Goal: Task Accomplishment & Management: Manage account settings

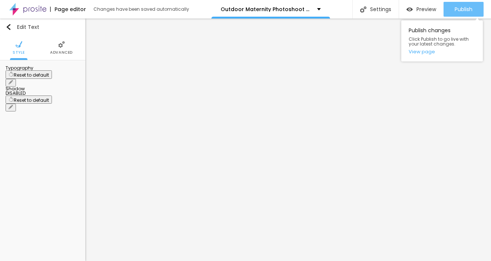
click at [464, 11] on span "Publish" at bounding box center [464, 9] width 18 height 6
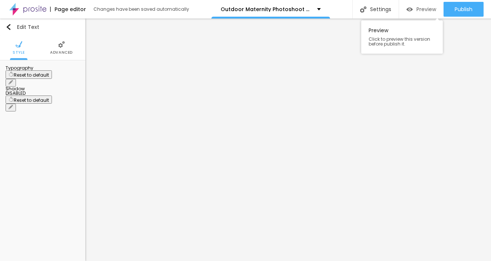
click at [425, 10] on span "Preview" at bounding box center [426, 9] width 20 height 6
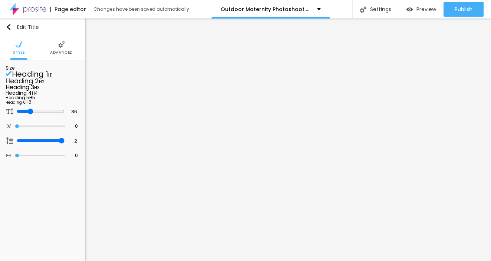
click at [56, 45] on li "Advanced" at bounding box center [61, 48] width 23 height 24
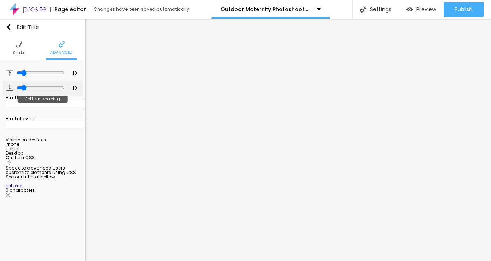
type input "7"
type input "9"
type input "14"
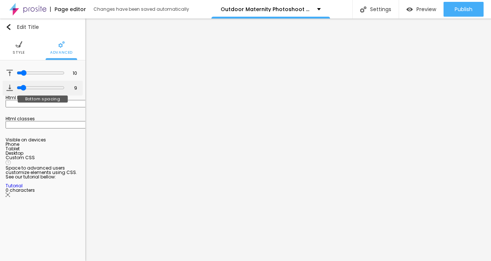
type input "14"
type input "16"
type input "17"
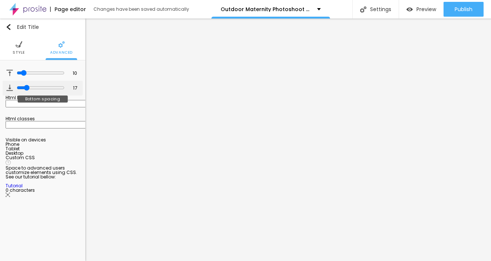
type input "18"
type input "21"
type input "34"
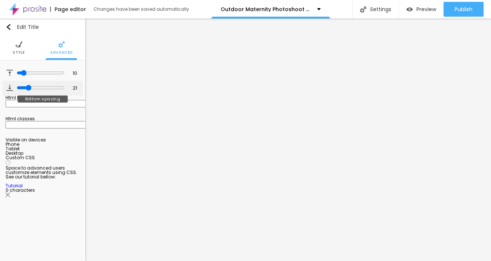
type input "34"
type input "36"
type input "35"
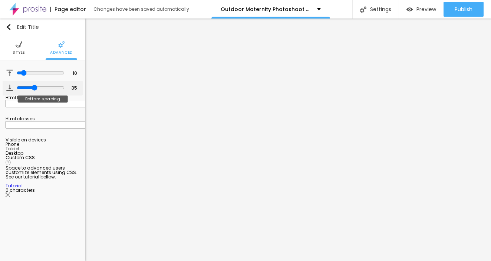
type input "34"
type input "33"
type input "28"
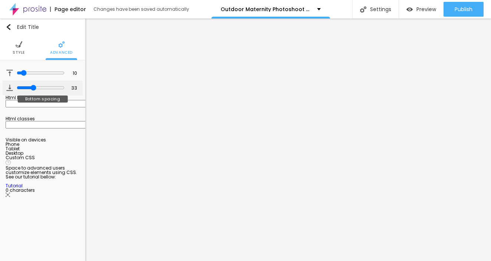
type input "28"
type input "26"
type input "11"
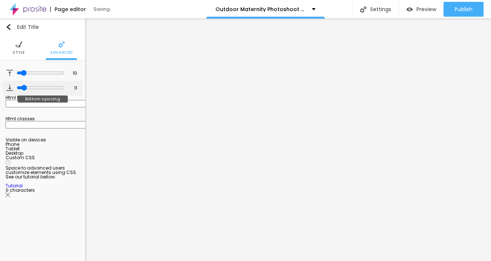
type input "12"
drag, startPoint x: 20, startPoint y: 89, endPoint x: 22, endPoint y: 93, distance: 4.7
type input "12"
click at [22, 92] on div at bounding box center [41, 88] width 48 height 7
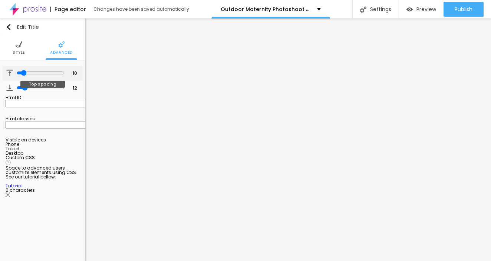
type input "4"
type input "1"
type input "0"
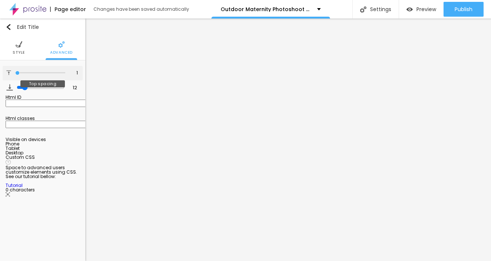
type input "0"
drag, startPoint x: 19, startPoint y: 75, endPoint x: 11, endPoint y: 75, distance: 8.2
type input "0"
click at [9, 73] on div "0 Top spacing" at bounding box center [43, 73] width 80 height 14
click at [16, 47] on img at bounding box center [19, 44] width 7 height 7
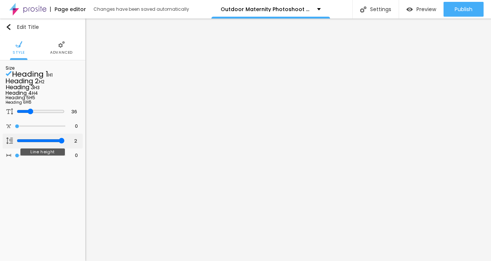
type input "1.9"
type input "1.8"
type input "1.7"
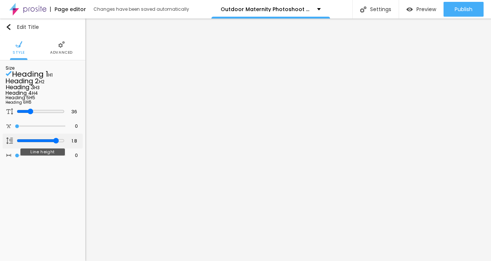
type input "1.7"
type input "1.6"
type input "1.4"
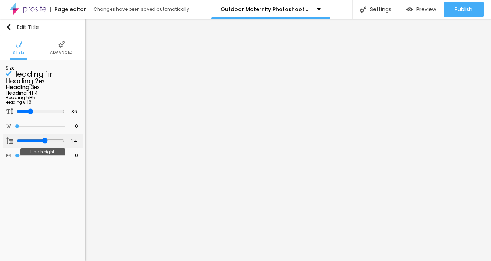
type input "1.3"
type input "1.2"
type input "1.1"
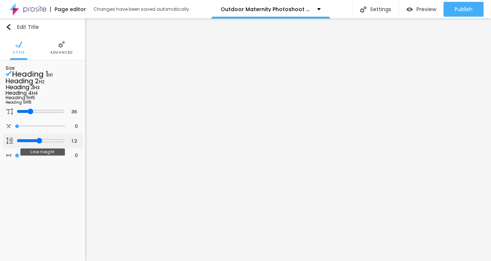
type input "1.1"
drag, startPoint x: 59, startPoint y: 188, endPoint x: 36, endPoint y: 177, distance: 25.9
type input "1.1"
click at [36, 169] on div "Size Heading 1 H1 Heading 2 H2 Heading 3 H3 Heading 4 H4 Heading 5 H5 Heading 6…" at bounding box center [42, 114] width 85 height 108
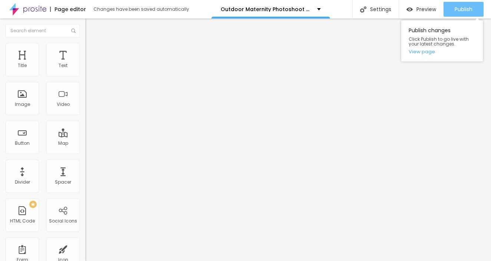
click at [469, 7] on span "Publish" at bounding box center [464, 9] width 18 height 6
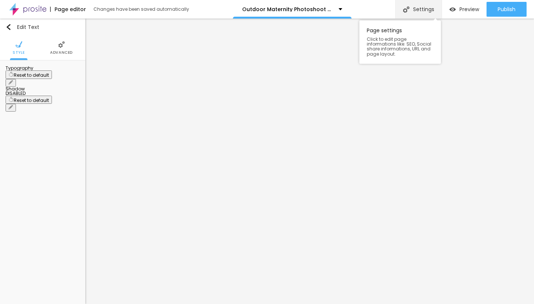
click at [410, 8] on div "Settings" at bounding box center [418, 9] width 46 height 19
